Goal: Navigation & Orientation: Find specific page/section

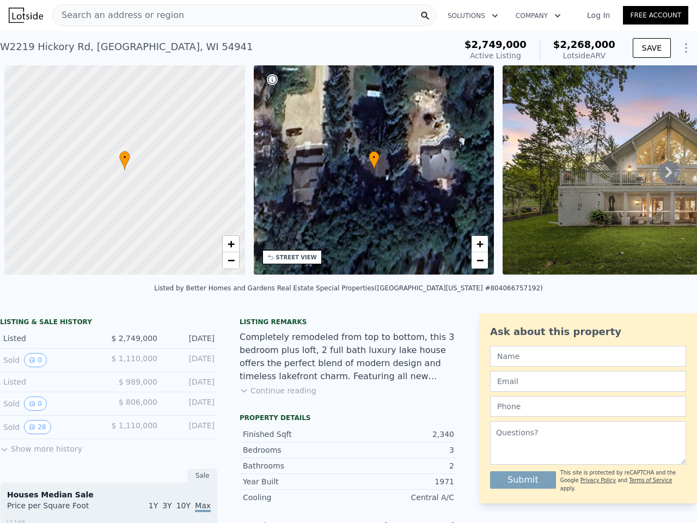
scroll to position [0, 4]
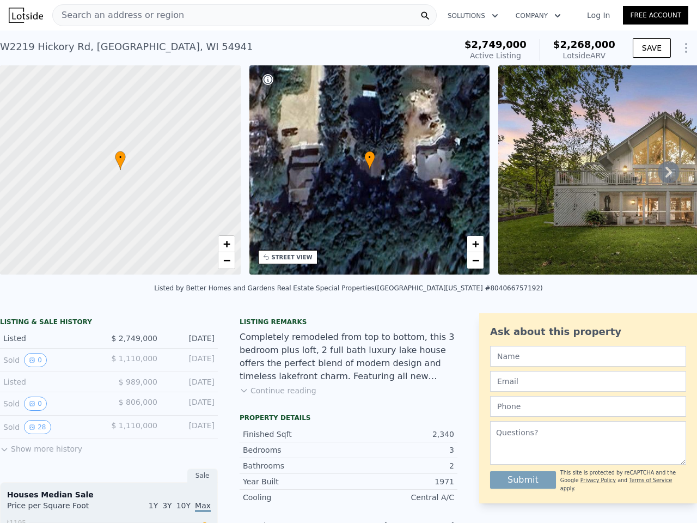
click at [349, 261] on div "• + −" at bounding box center [369, 169] width 241 height 209
click at [245, 15] on div "Search an address or region" at bounding box center [244, 15] width 385 height 22
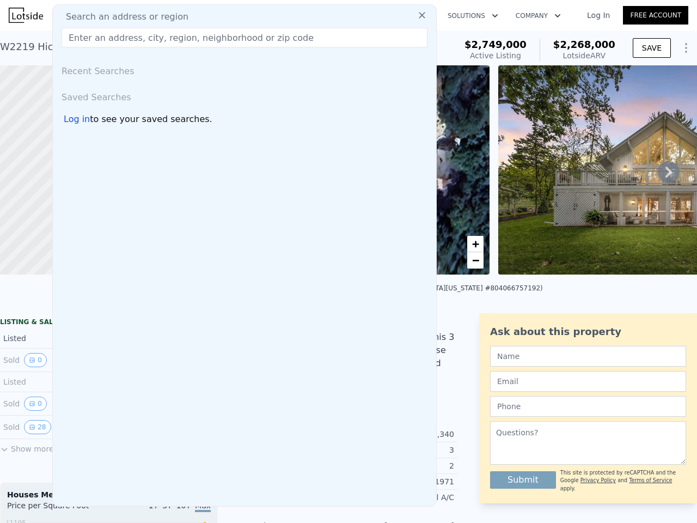
click at [472, 16] on button "Solutions" at bounding box center [473, 16] width 68 height 20
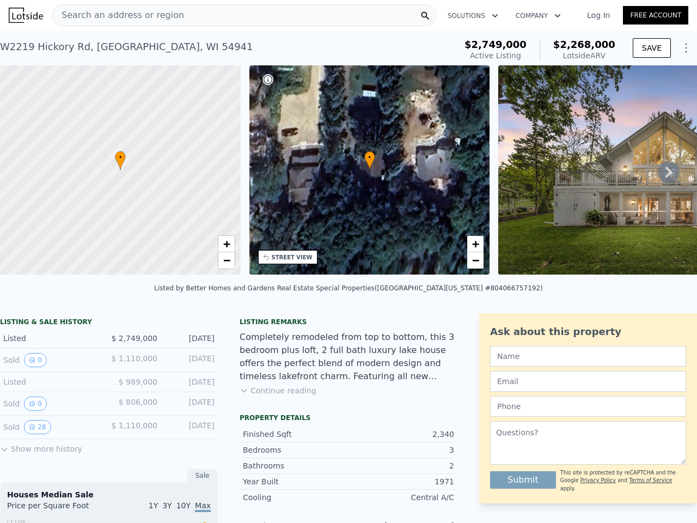
click at [536, 16] on button "Company" at bounding box center [538, 16] width 63 height 20
click at [644, 48] on button "SAVE" at bounding box center [652, 48] width 38 height 20
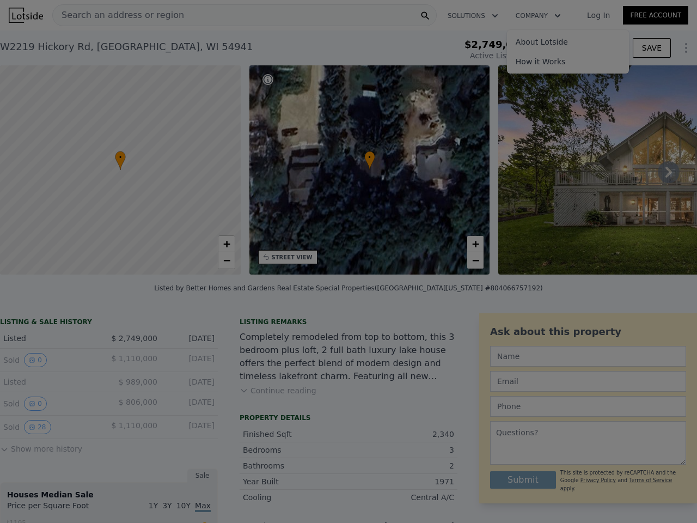
click at [677, 48] on div at bounding box center [348, 261] width 697 height 523
click at [660, 176] on icon at bounding box center [669, 172] width 22 height 22
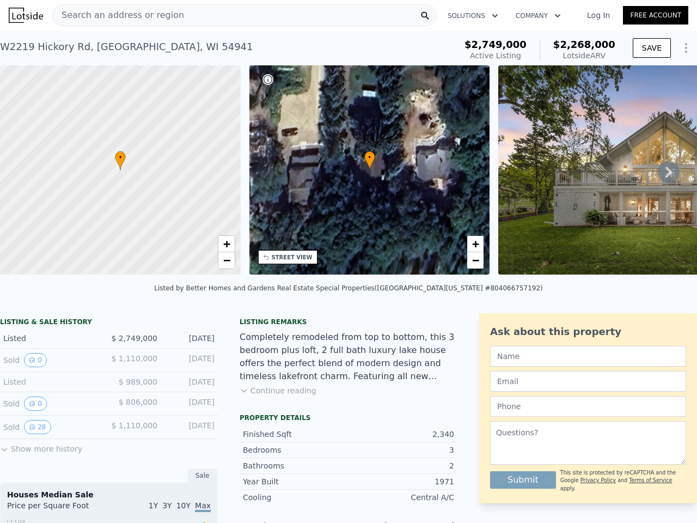
click at [120, 170] on div at bounding box center [120, 170] width 289 height 251
click at [227, 244] on span "+" at bounding box center [226, 244] width 7 height 14
click at [227, 260] on span "−" at bounding box center [226, 260] width 7 height 14
